Goal: Find specific page/section: Find specific page/section

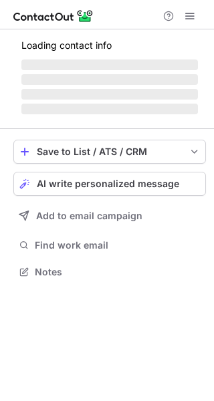
scroll to position [262, 214]
